Goal: Find specific page/section: Find specific page/section

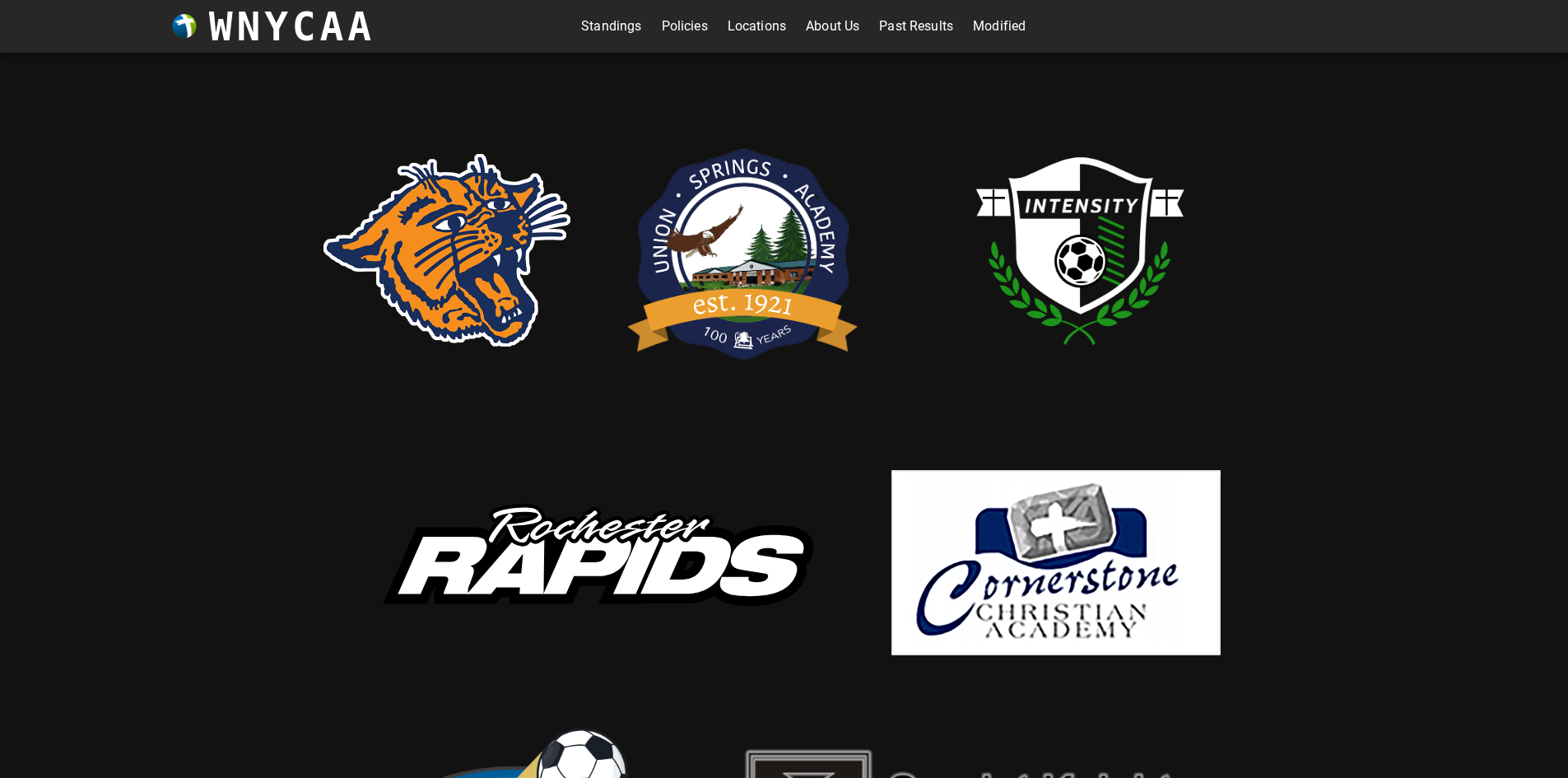
click at [626, 28] on link "Standings" at bounding box center [611, 27] width 60 height 27
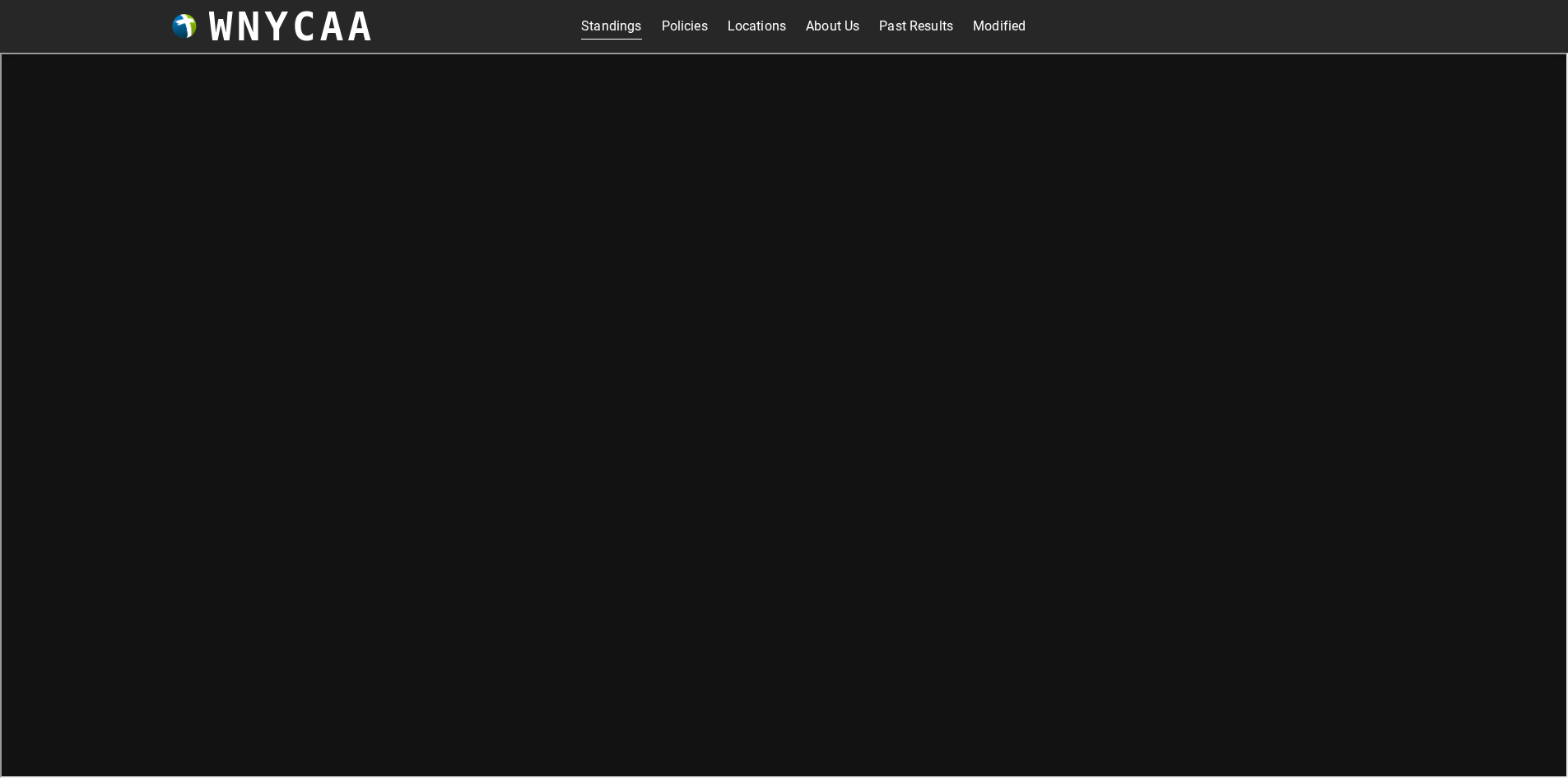
click at [979, 28] on link "Modified" at bounding box center [999, 27] width 52 height 27
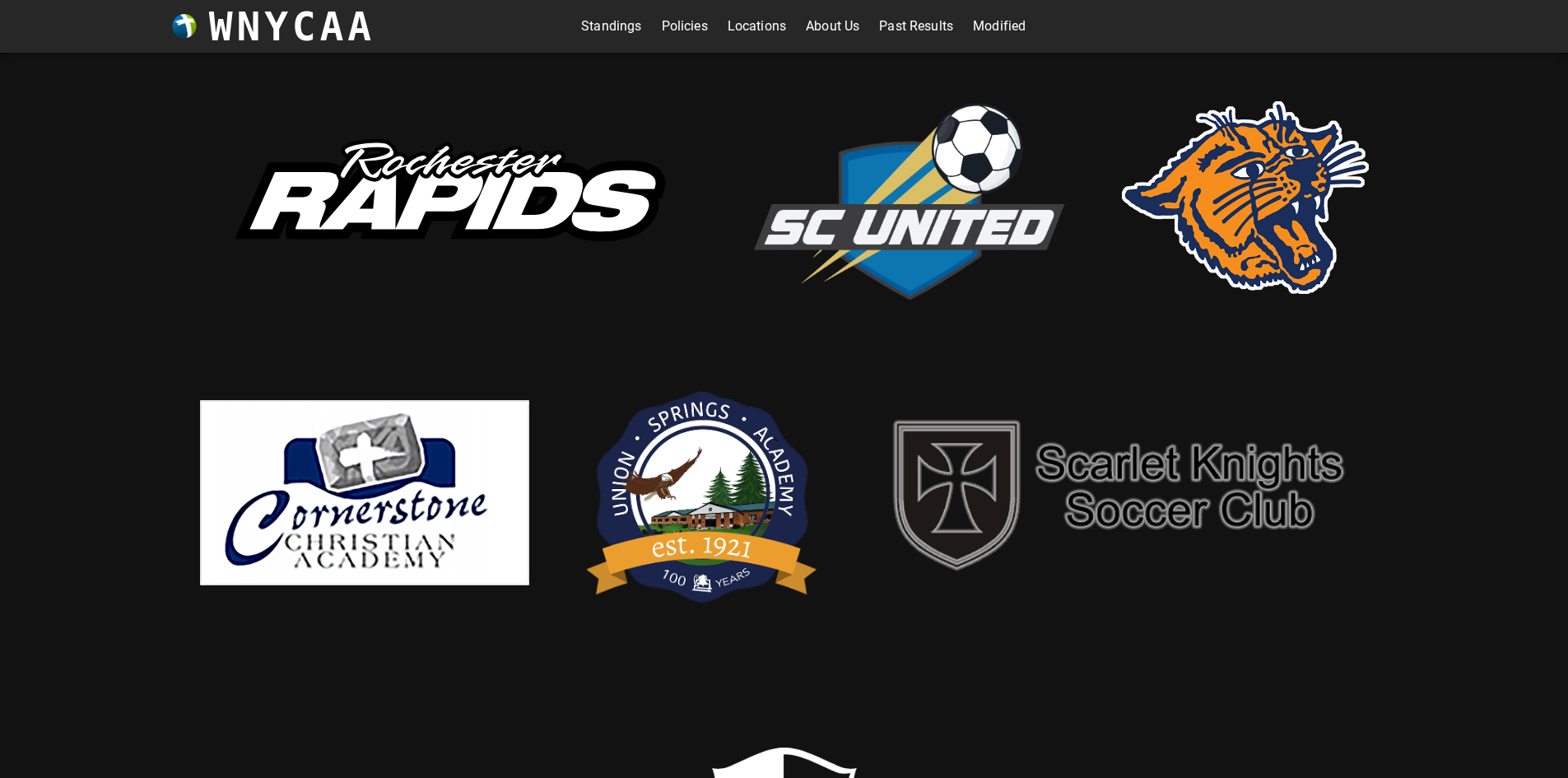
click at [1009, 18] on link "Modified" at bounding box center [999, 27] width 52 height 27
